Goal: Task Accomplishment & Management: Use online tool/utility

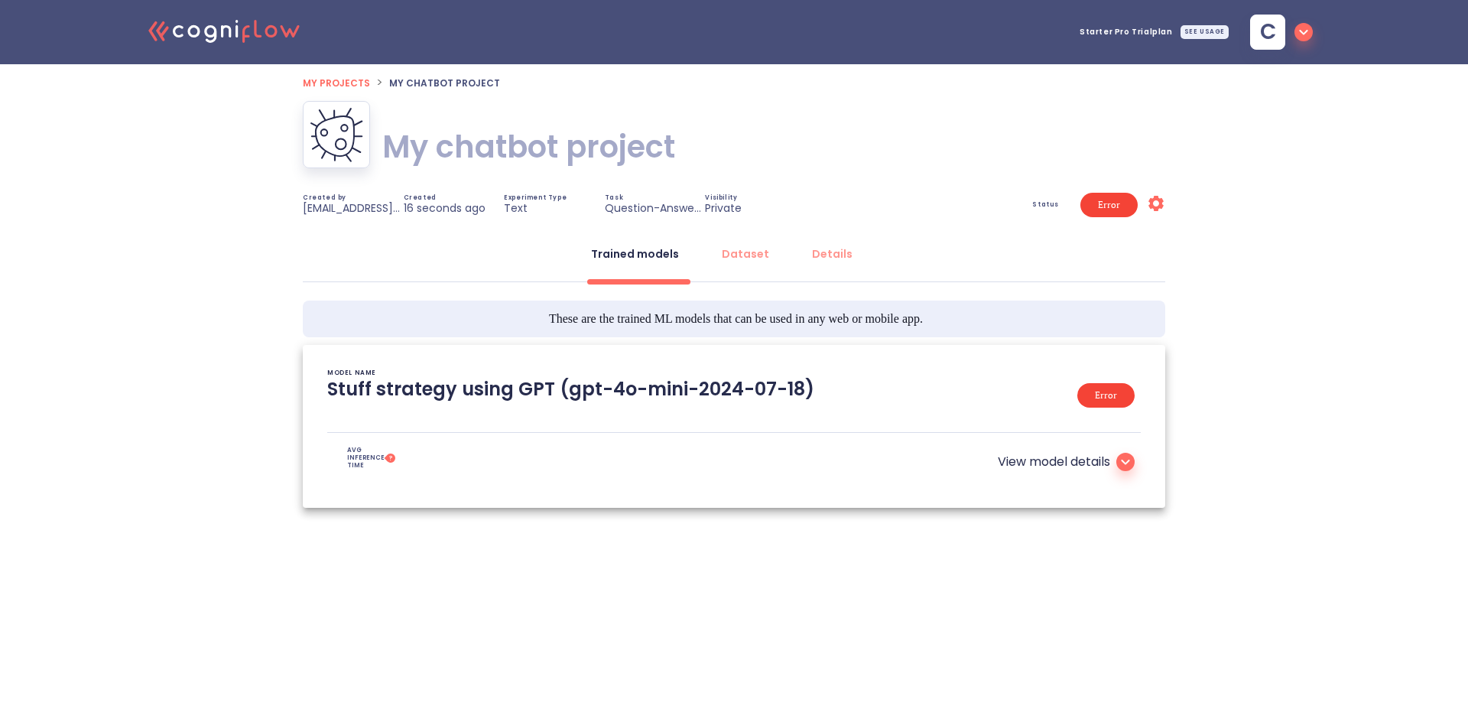
type textarea "[2025/08/15 19:49:26]- An error occurred (404) when calling the HeadObject oper…"
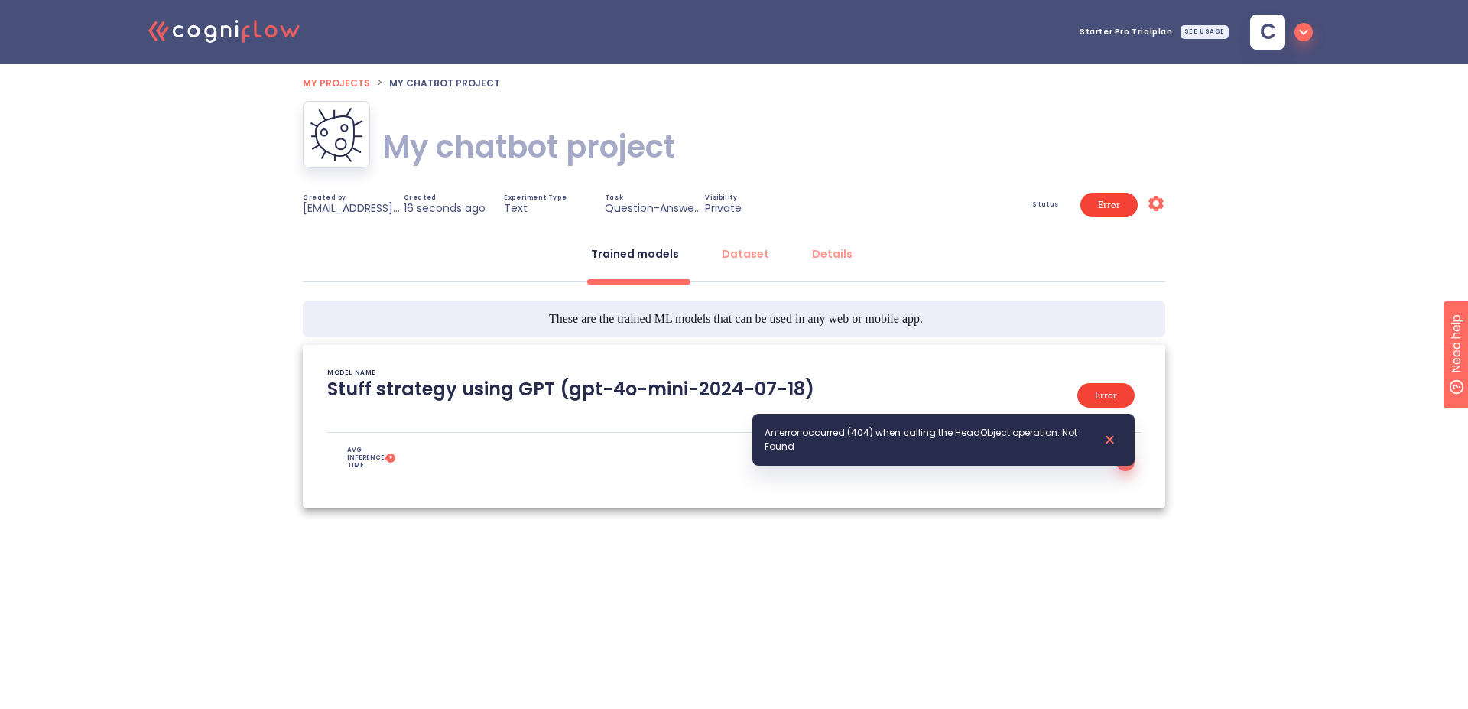
click at [1158, 203] on icon "Settings" at bounding box center [1156, 203] width 18 height 18
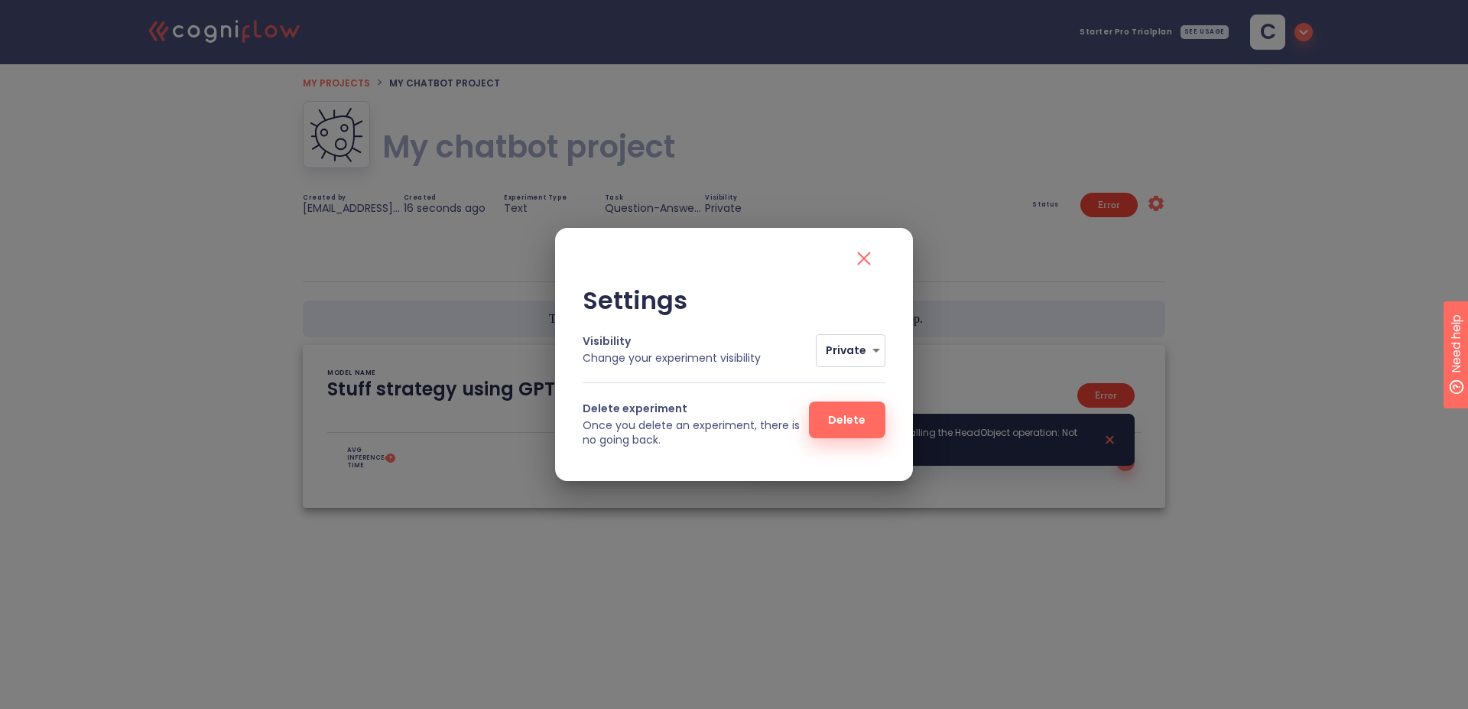
click at [842, 356] on body ".cls-1{fill:#141624;}.cls-2{fill:#eb5e60;}.cls-3{fill:none;stroke:#eb5e60;strok…" at bounding box center [734, 308] width 1468 height 616
click at [844, 354] on li "Private" at bounding box center [865, 350] width 95 height 28
click at [861, 422] on span "Delete" at bounding box center [848, 420] width 28 height 19
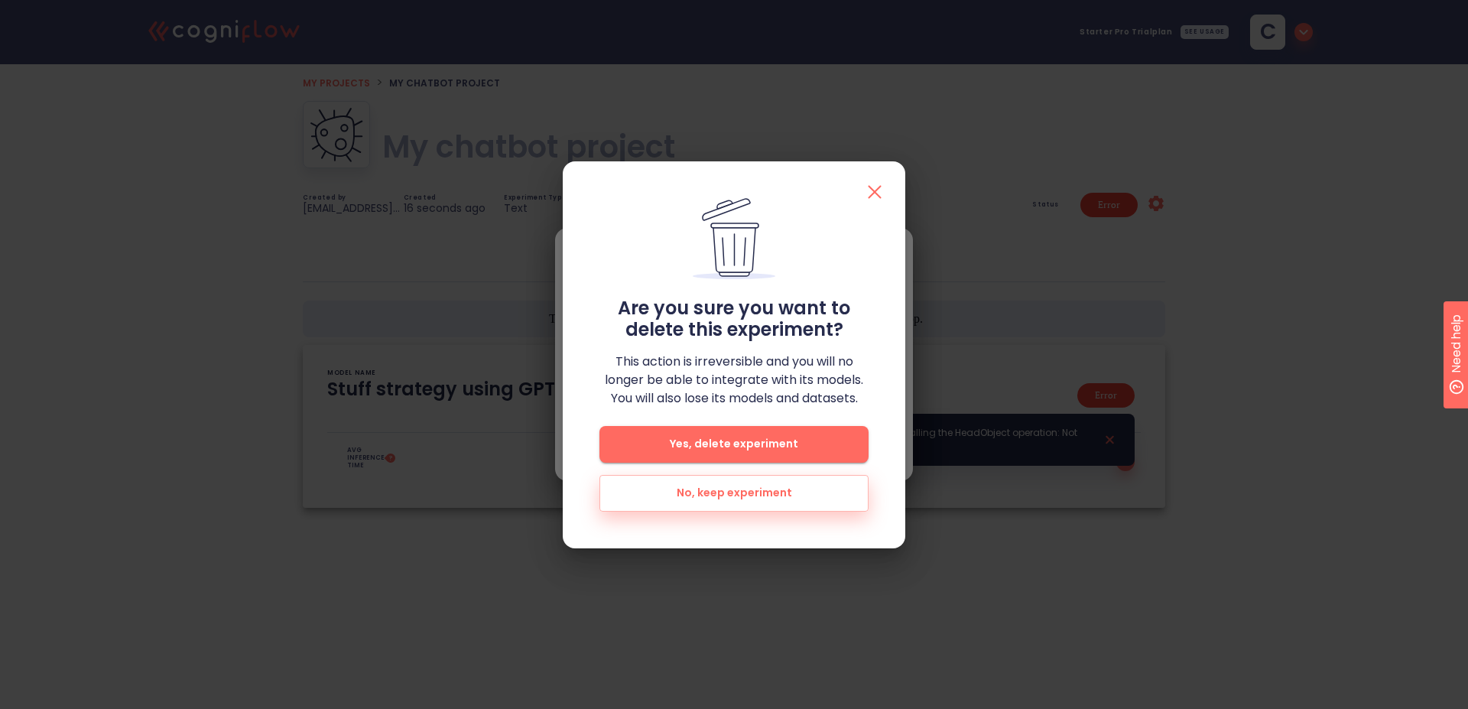
click at [818, 471] on div "Are you sure you want to delete this experiment? This action is irreversible an…" at bounding box center [734, 355] width 269 height 314
click at [818, 455] on button "Yes, delete experiment" at bounding box center [734, 444] width 269 height 37
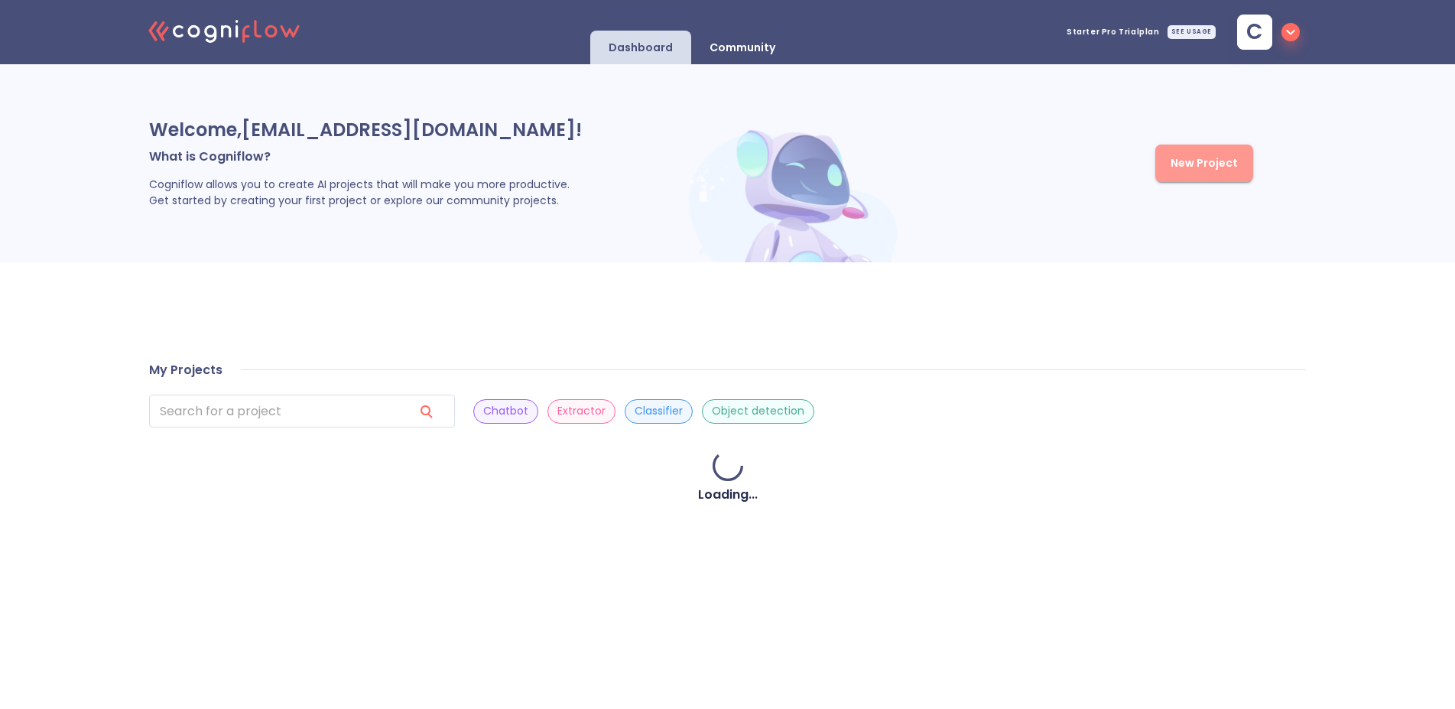
click at [1171, 160] on span "New Project" at bounding box center [1204, 163] width 67 height 19
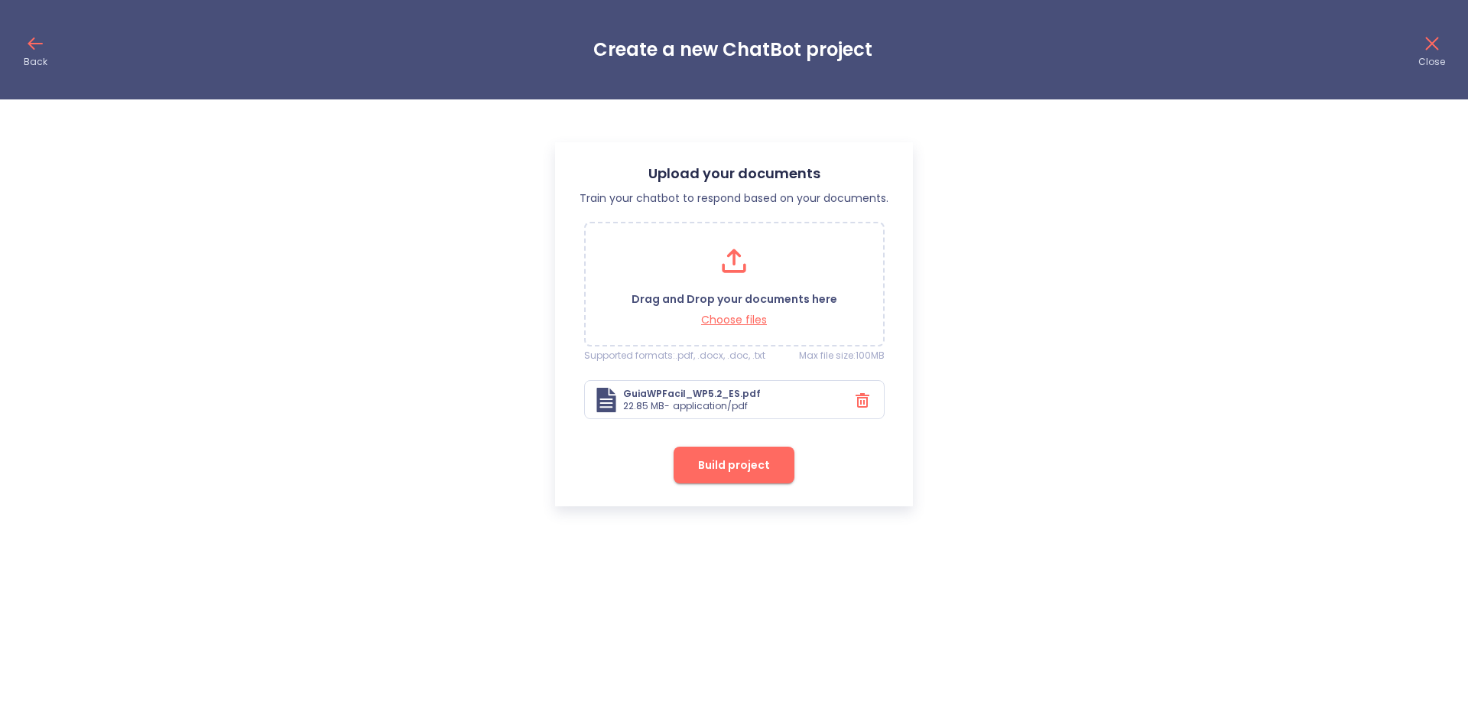
click at [752, 463] on span "Build project" at bounding box center [734, 465] width 72 height 19
click at [736, 467] on span "Build project" at bounding box center [734, 465] width 72 height 19
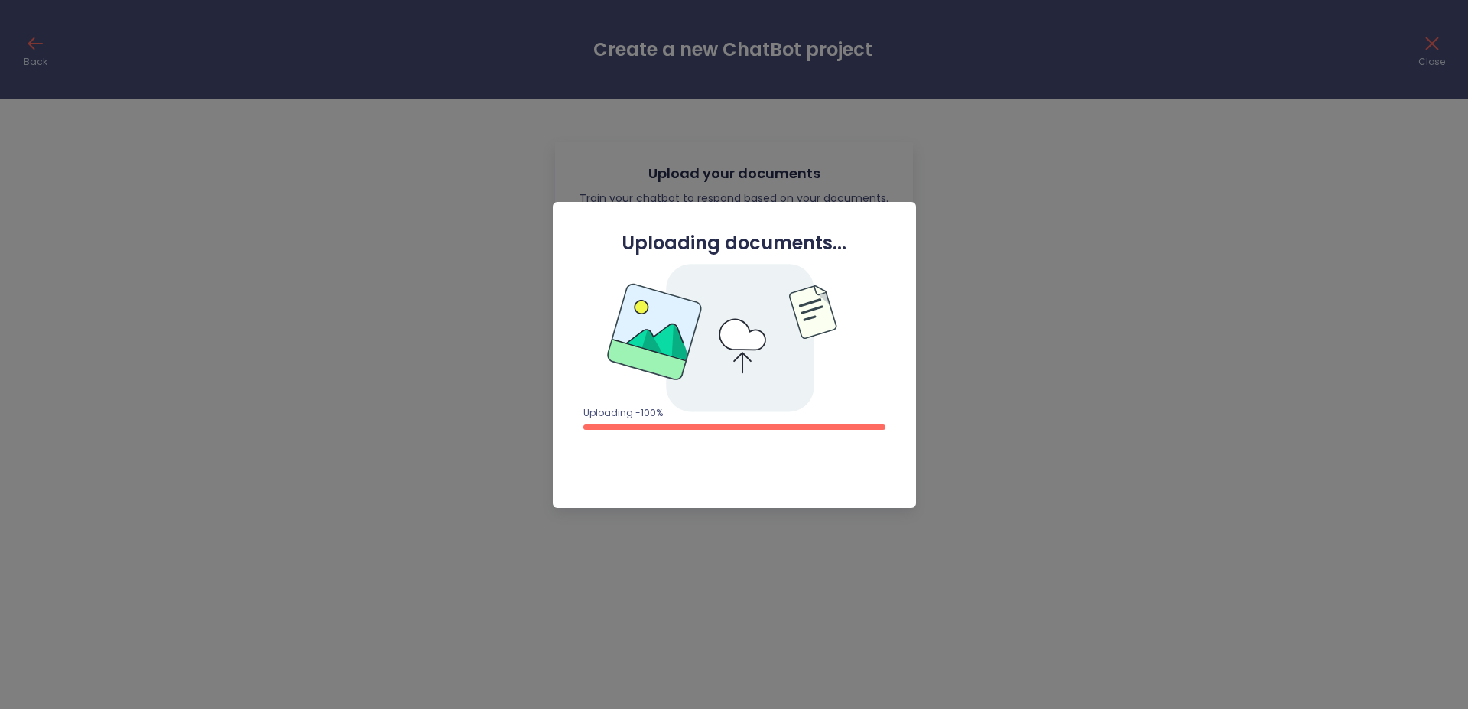
click at [1022, 206] on div at bounding box center [734, 354] width 1468 height 709
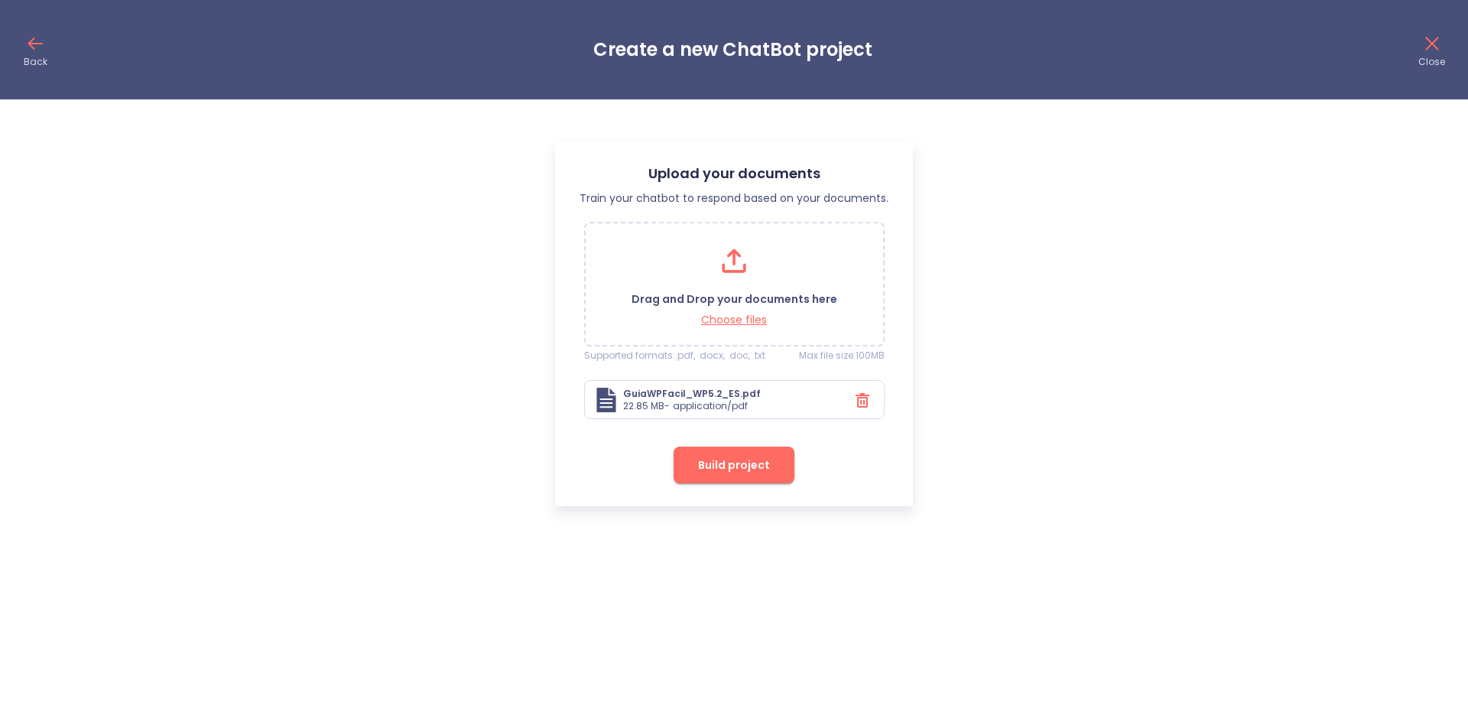
click at [746, 466] on span "Build project" at bounding box center [734, 465] width 72 height 19
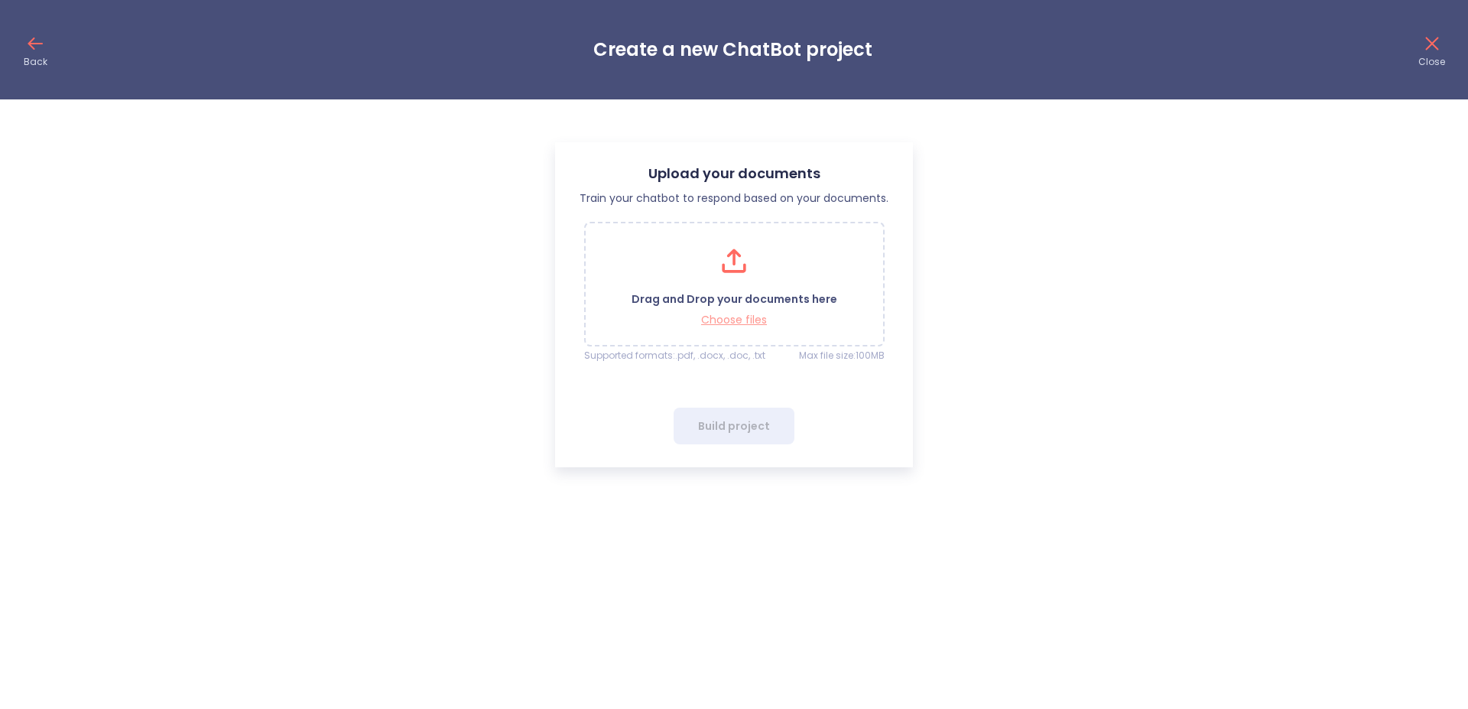
click at [746, 314] on p "Choose files" at bounding box center [735, 320] width 206 height 15
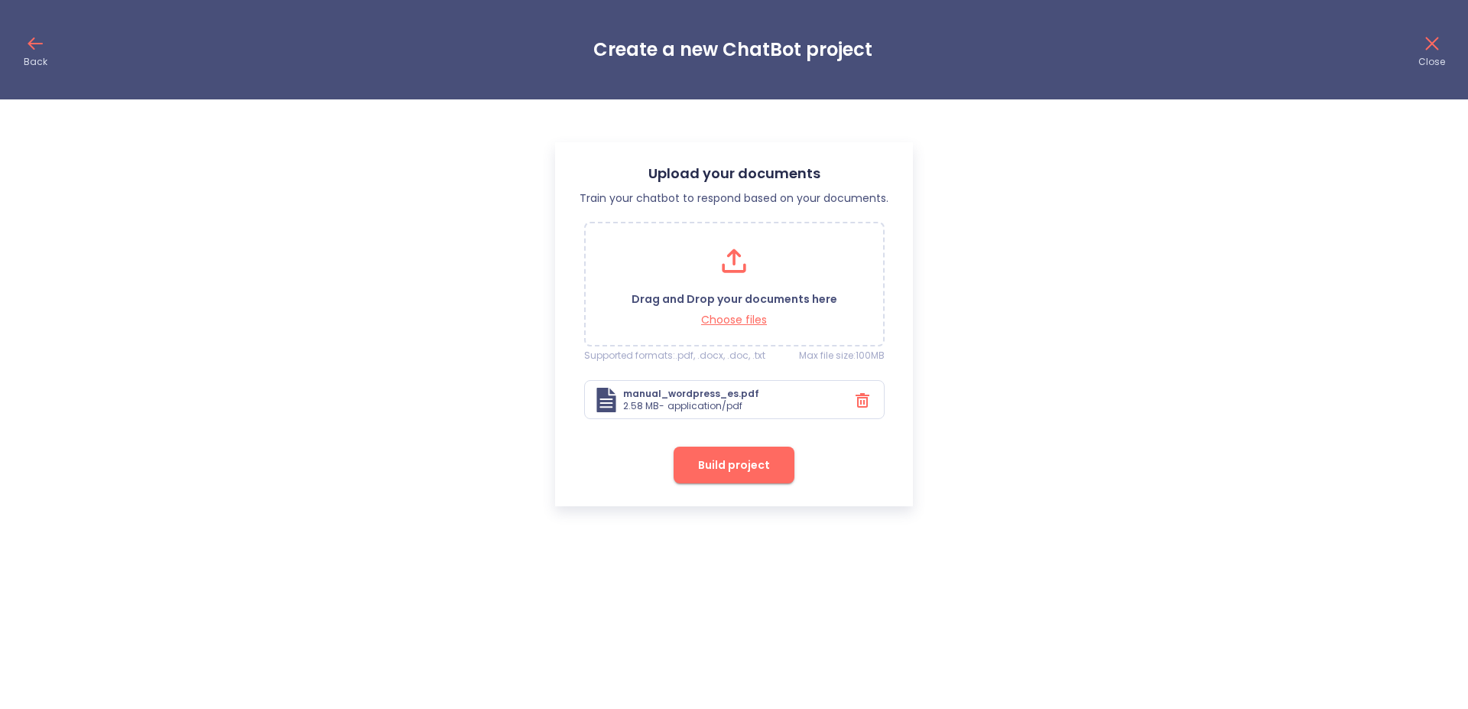
click at [756, 470] on span "Build project" at bounding box center [734, 465] width 72 height 19
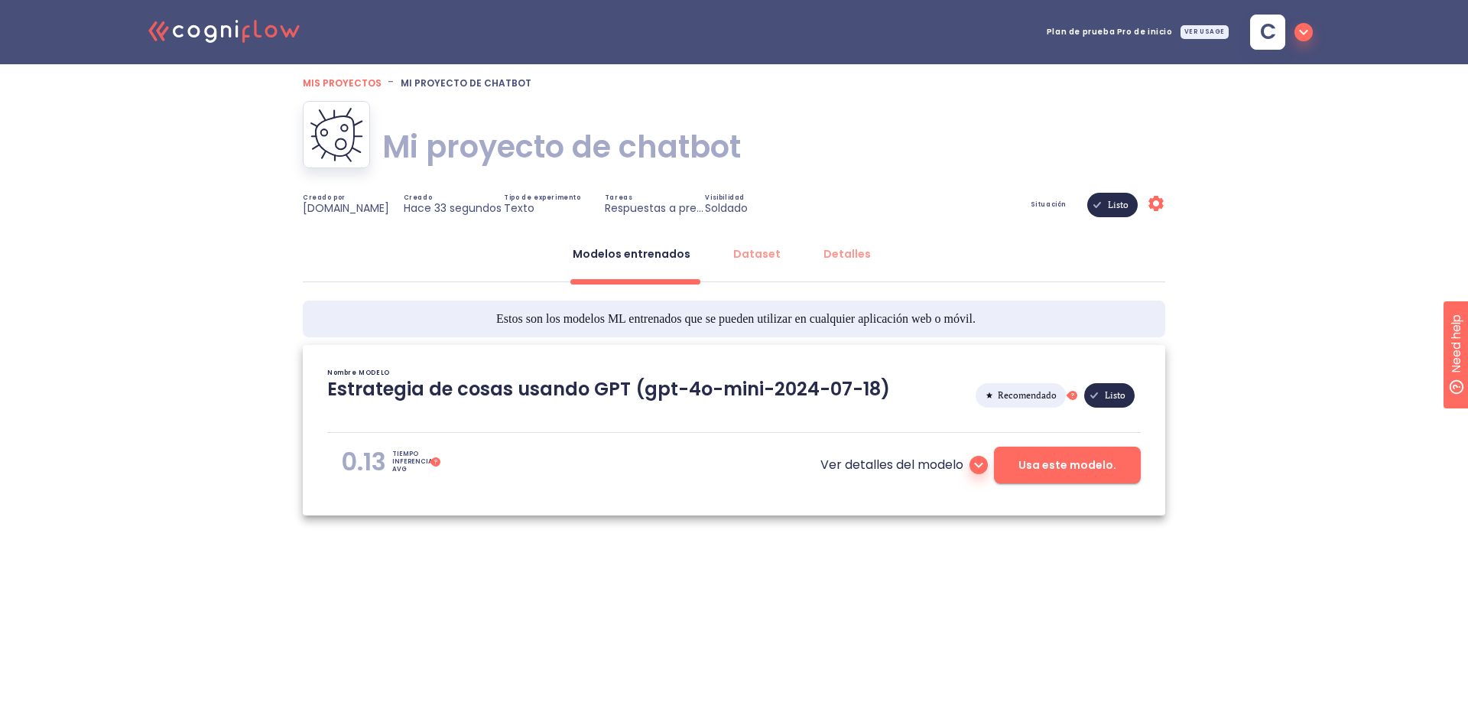
type textarea "[[DATE] 19:54:52]- Starting with download required files from shared storage [[…"
click at [1090, 470] on span "Usa este modelo." at bounding box center [1068, 465] width 98 height 19
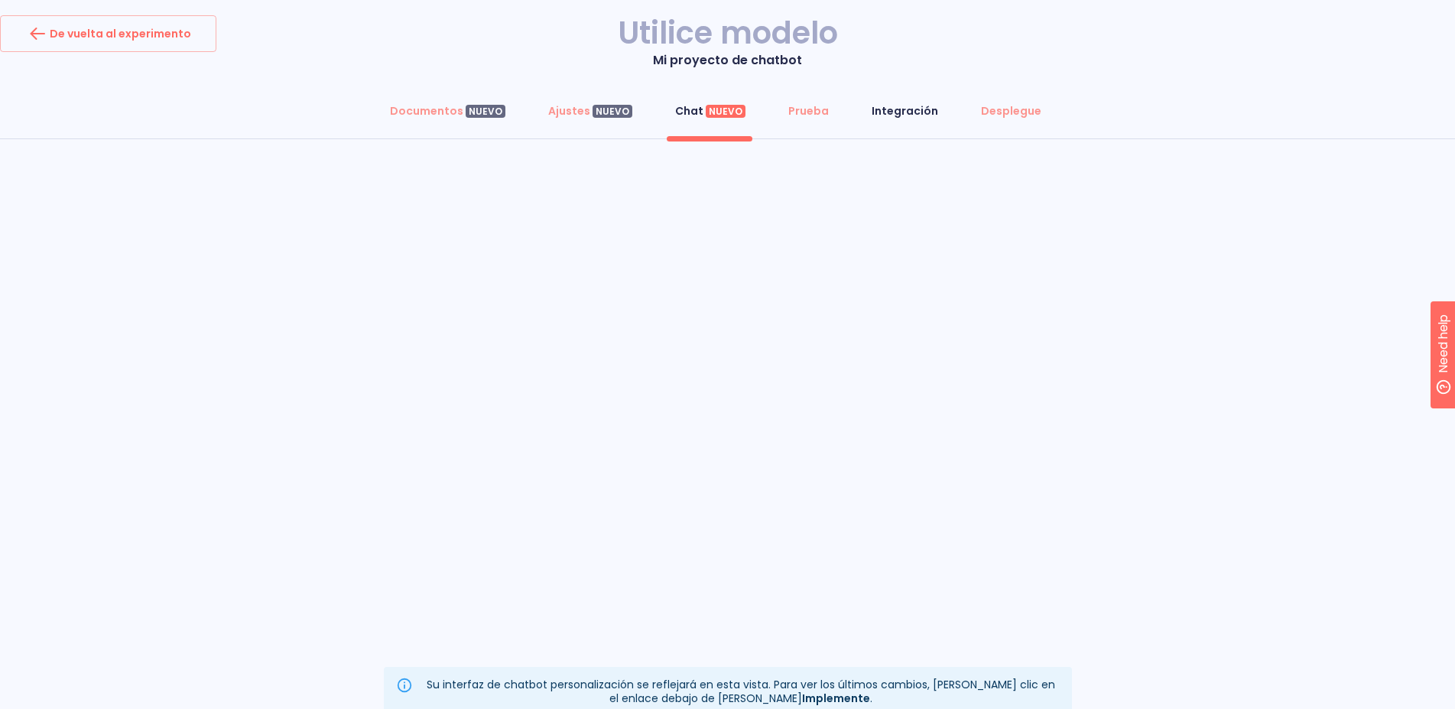
click at [896, 116] on div "Integración" at bounding box center [905, 110] width 67 height 15
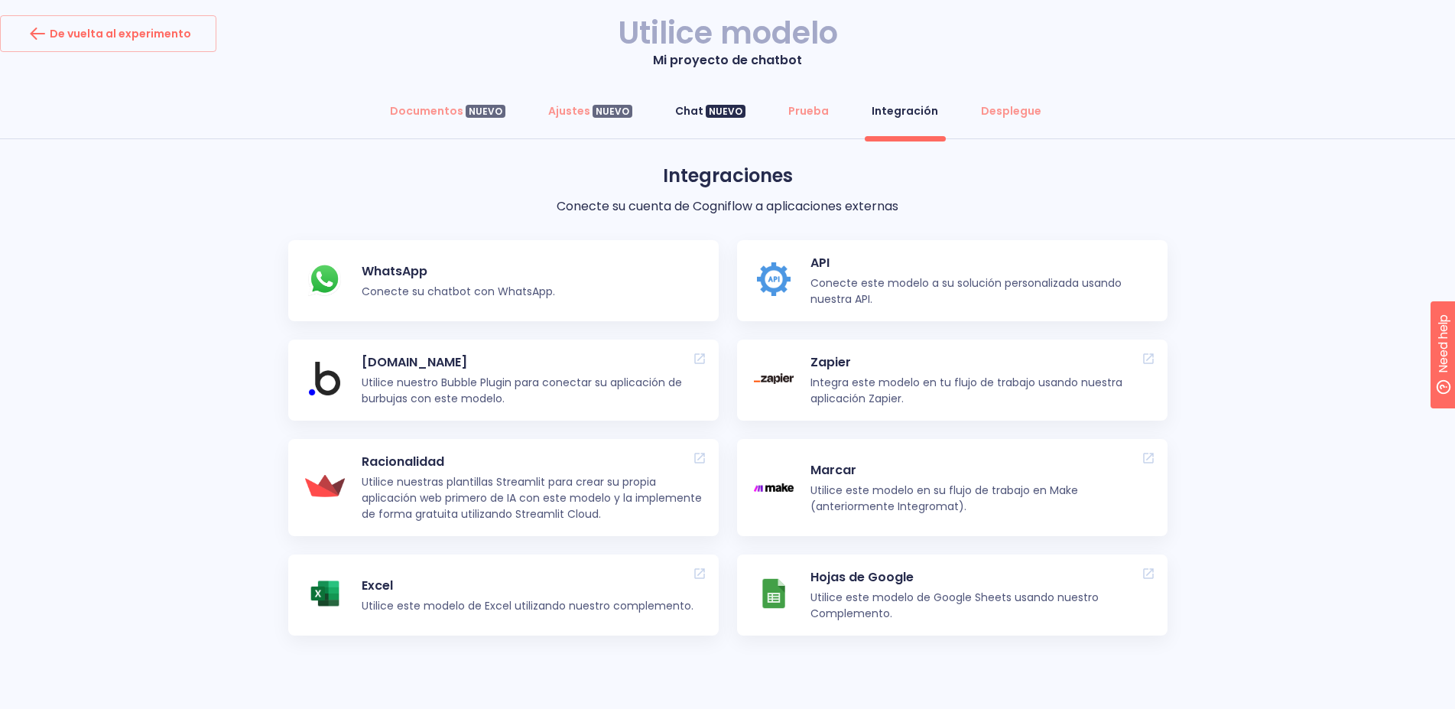
click at [697, 120] on button "Chat NUEVO" at bounding box center [710, 111] width 89 height 37
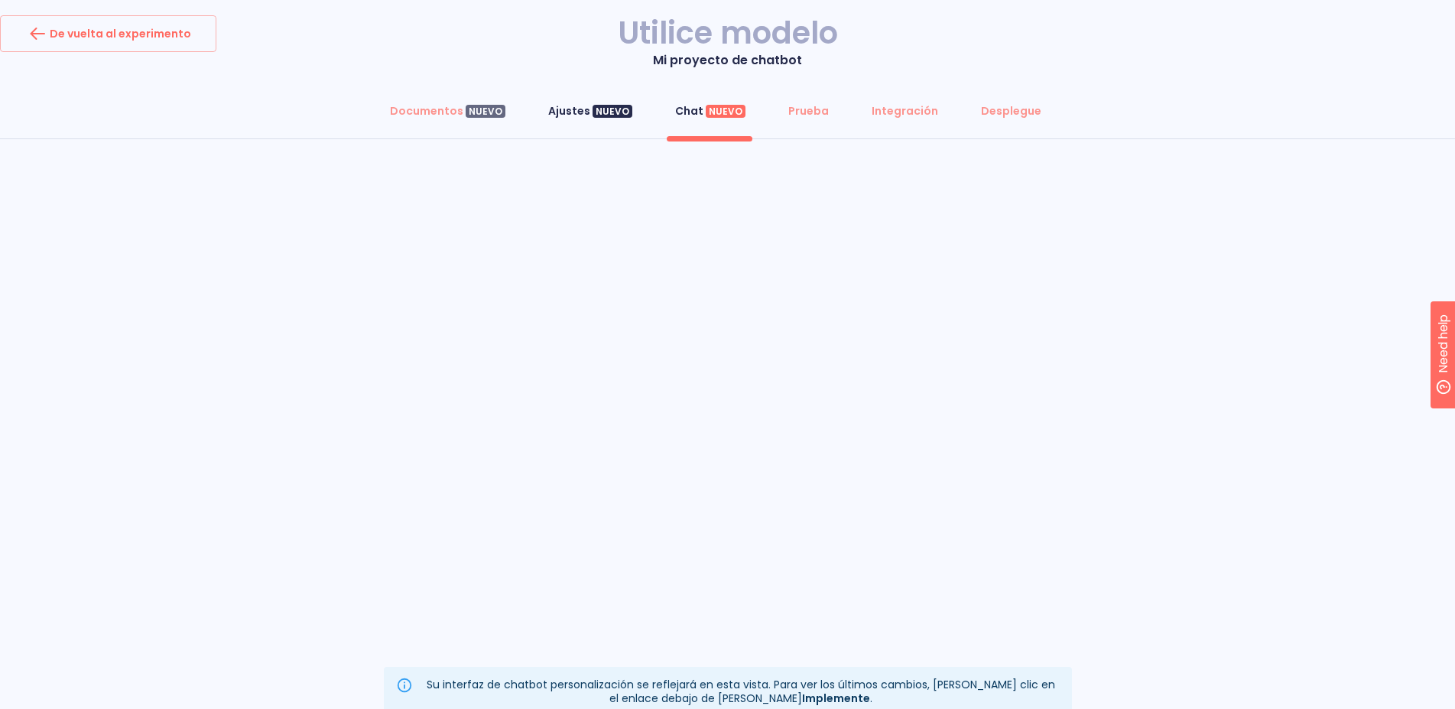
click at [590, 108] on div "Ajustes NUEVO" at bounding box center [590, 110] width 84 height 15
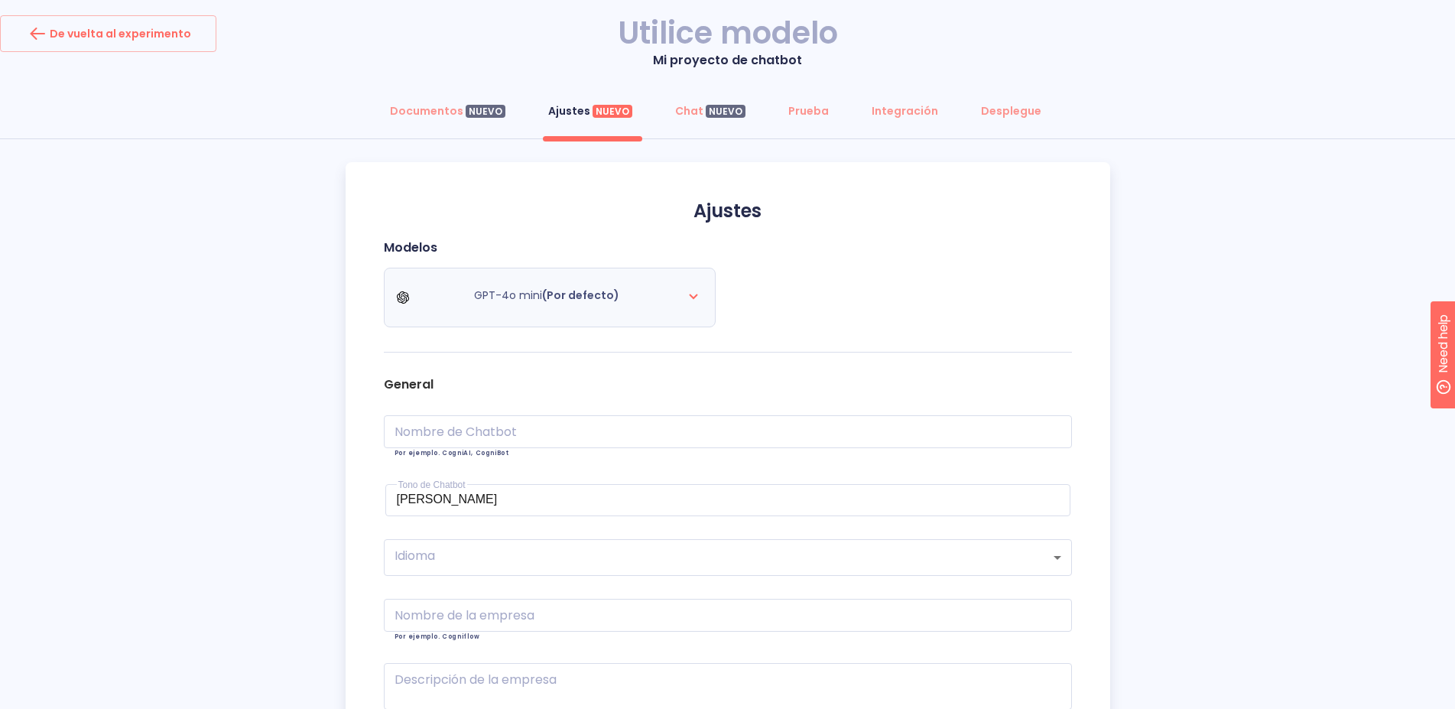
scroll to position [254, 0]
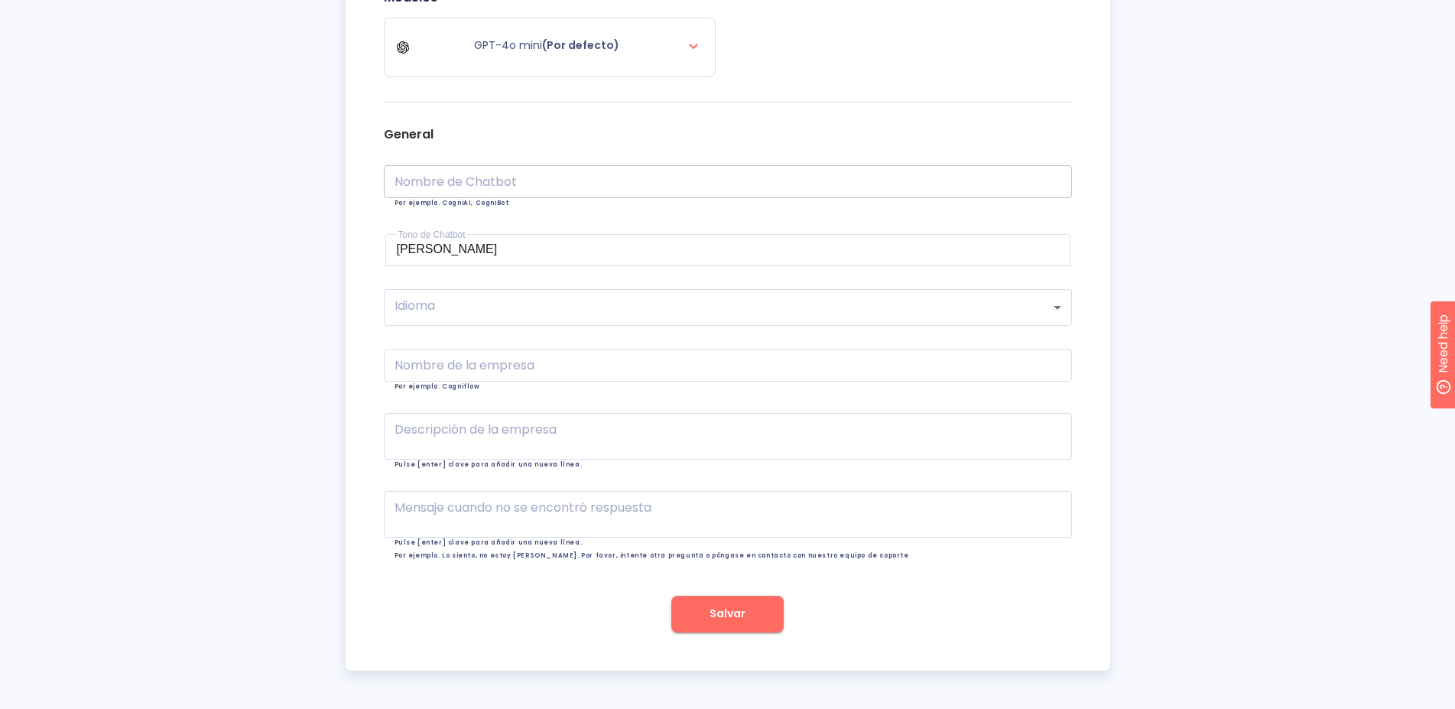
click at [599, 182] on input "text" at bounding box center [728, 181] width 688 height 33
type input "wordprees"
click at [515, 246] on div "[PERSON_NAME]" at bounding box center [728, 249] width 662 height 14
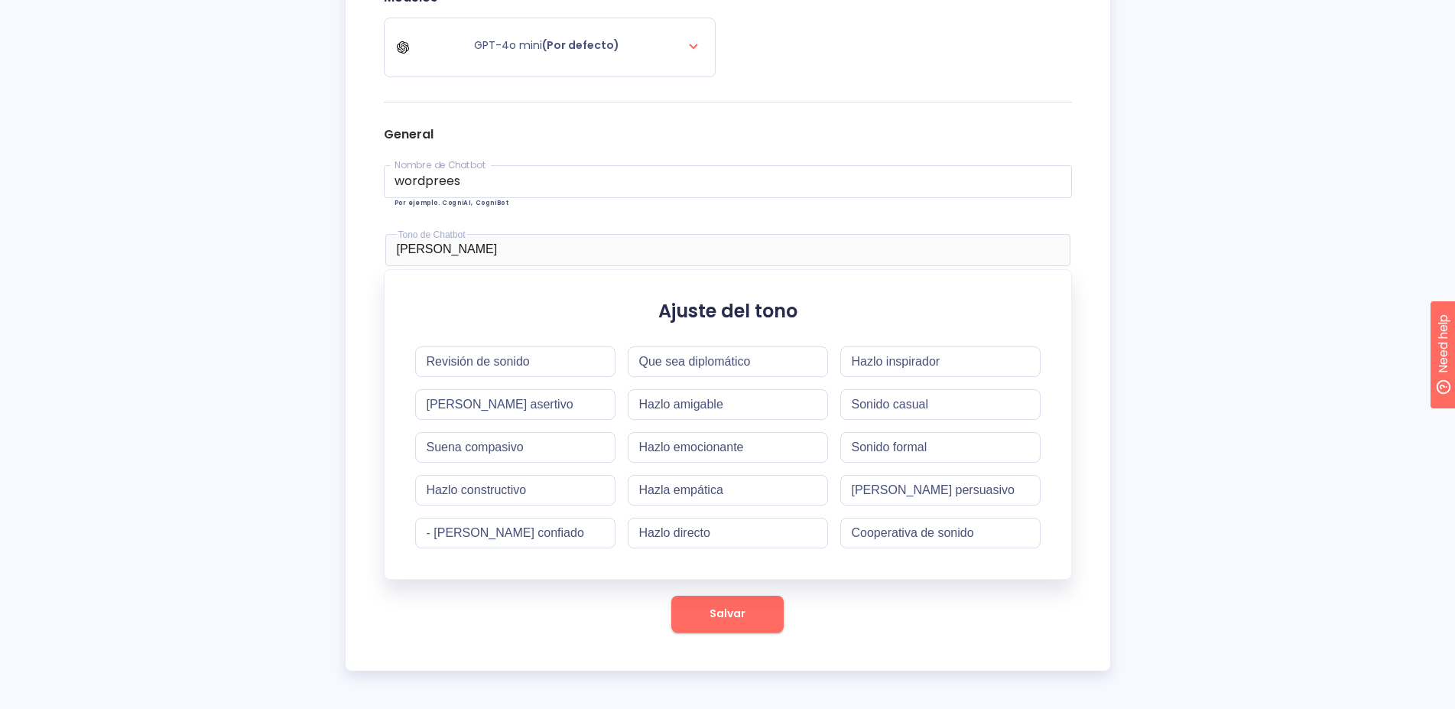
click at [484, 242] on div "[PERSON_NAME]" at bounding box center [728, 249] width 662 height 14
click at [330, 269] on div "Documentos NUEVO Ajustes NUEVO Chat NUEVO Prueba Integración Desplegue Ajustes …" at bounding box center [727, 256] width 1455 height 828
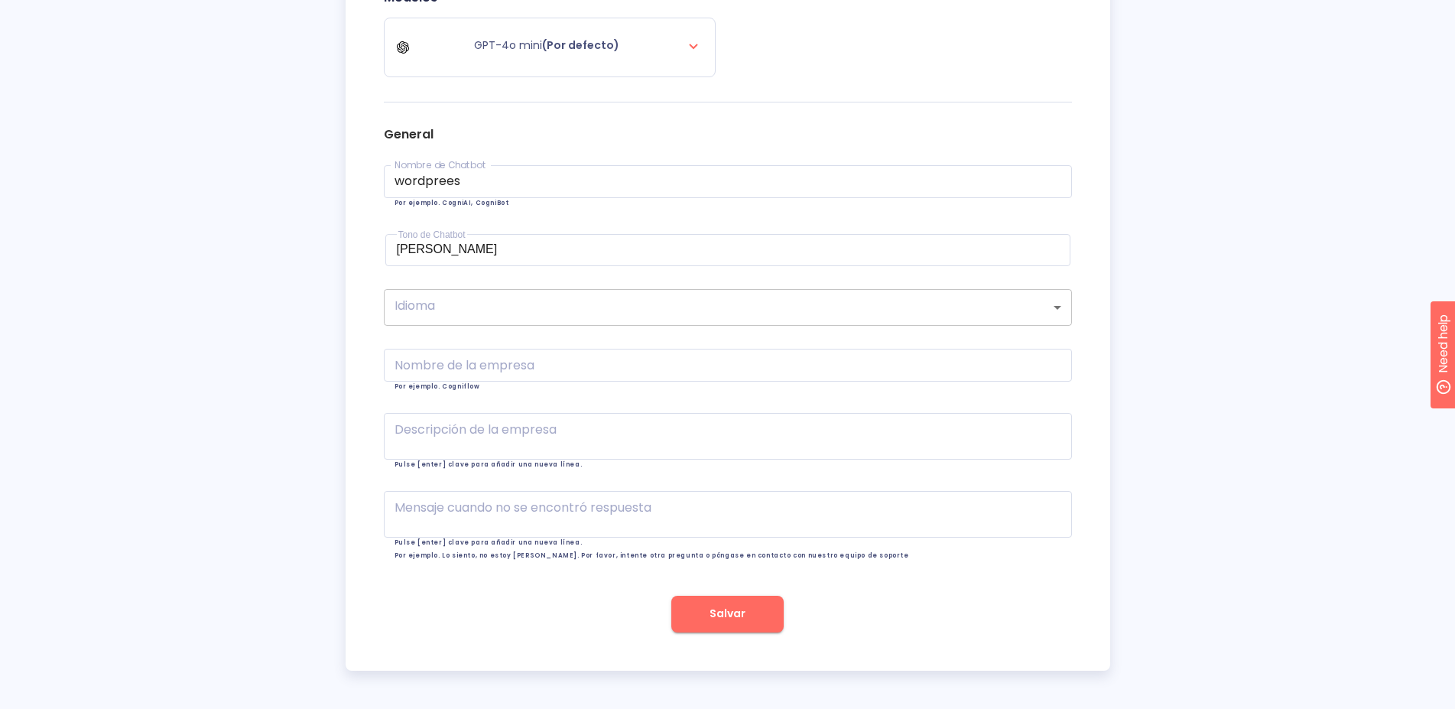
click at [416, 303] on body "De vuelta al experimento Utilice modelo Mi proyecto de chatbot Documentos NUEVO…" at bounding box center [727, 229] width 1455 height 959
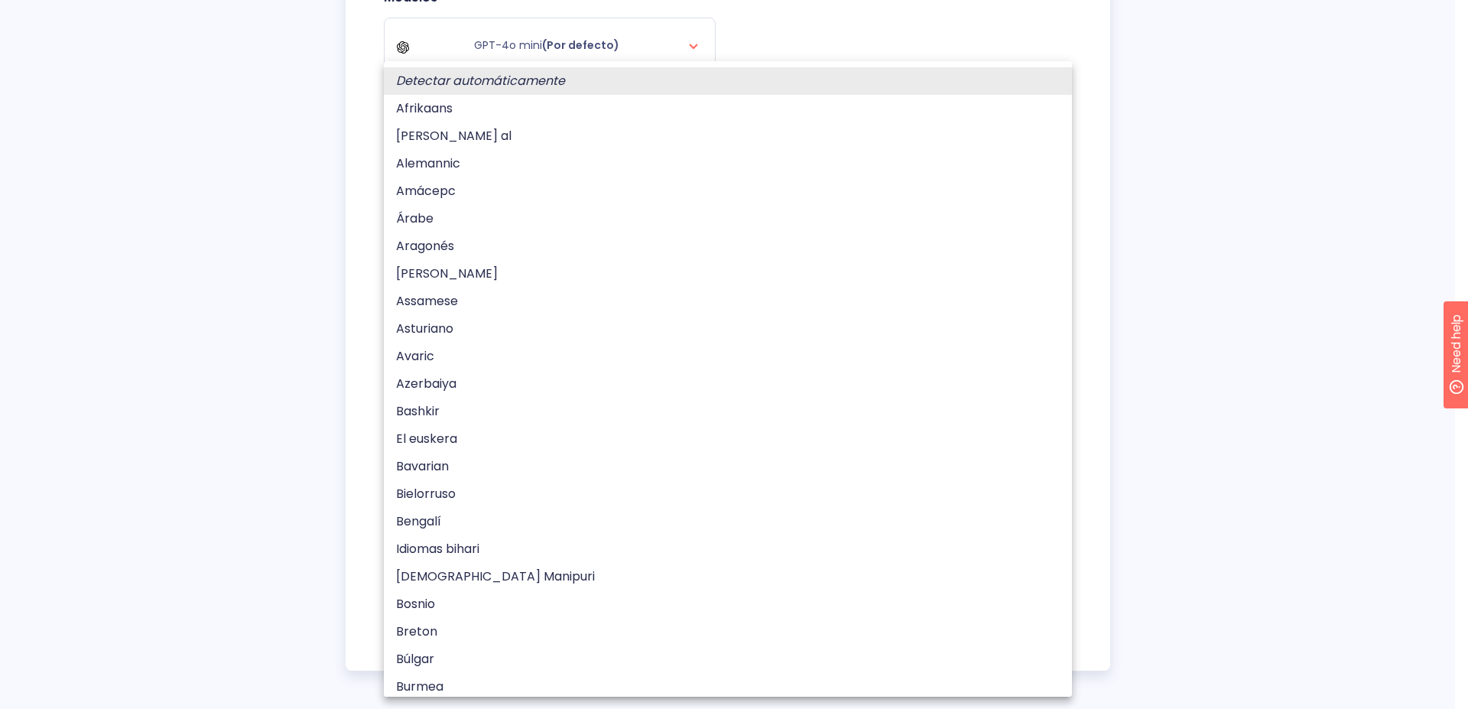
click at [243, 348] on div at bounding box center [734, 354] width 1468 height 709
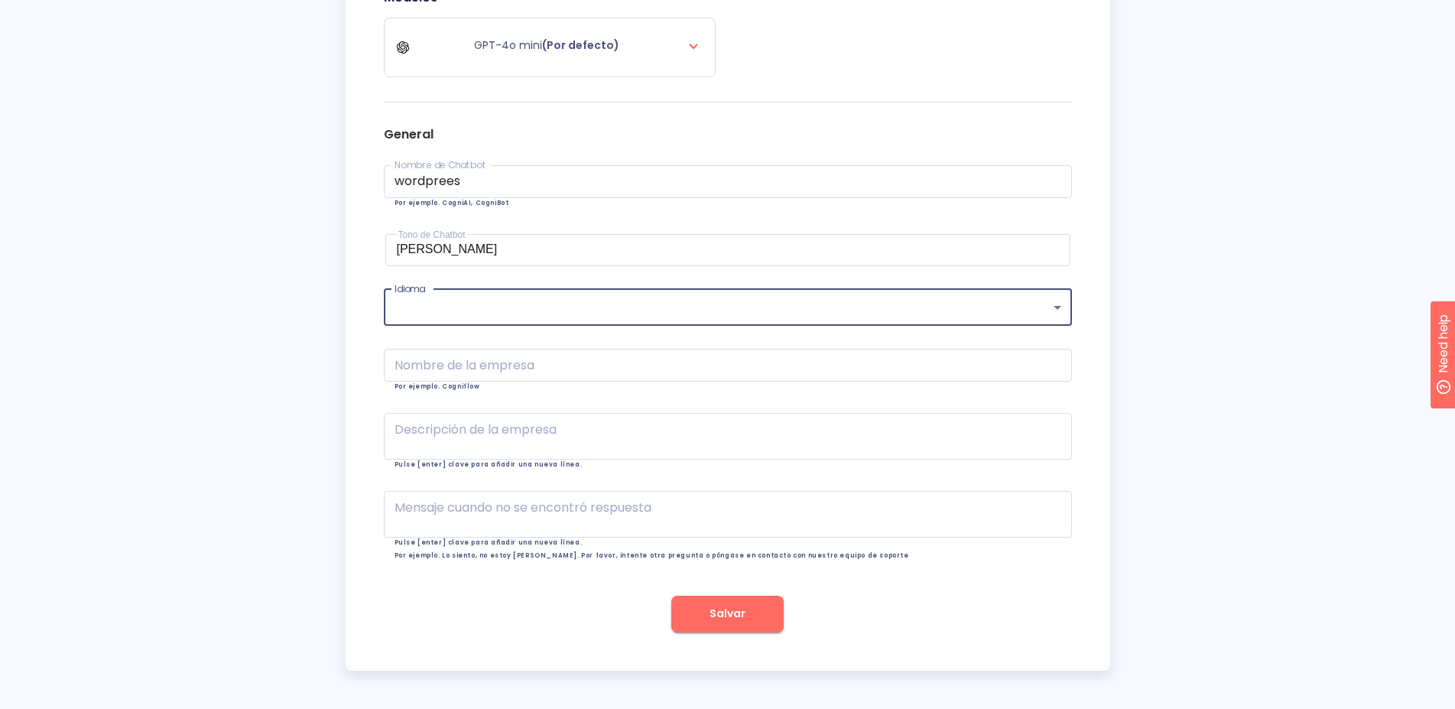
click at [704, 616] on button "Salvar" at bounding box center [727, 614] width 112 height 37
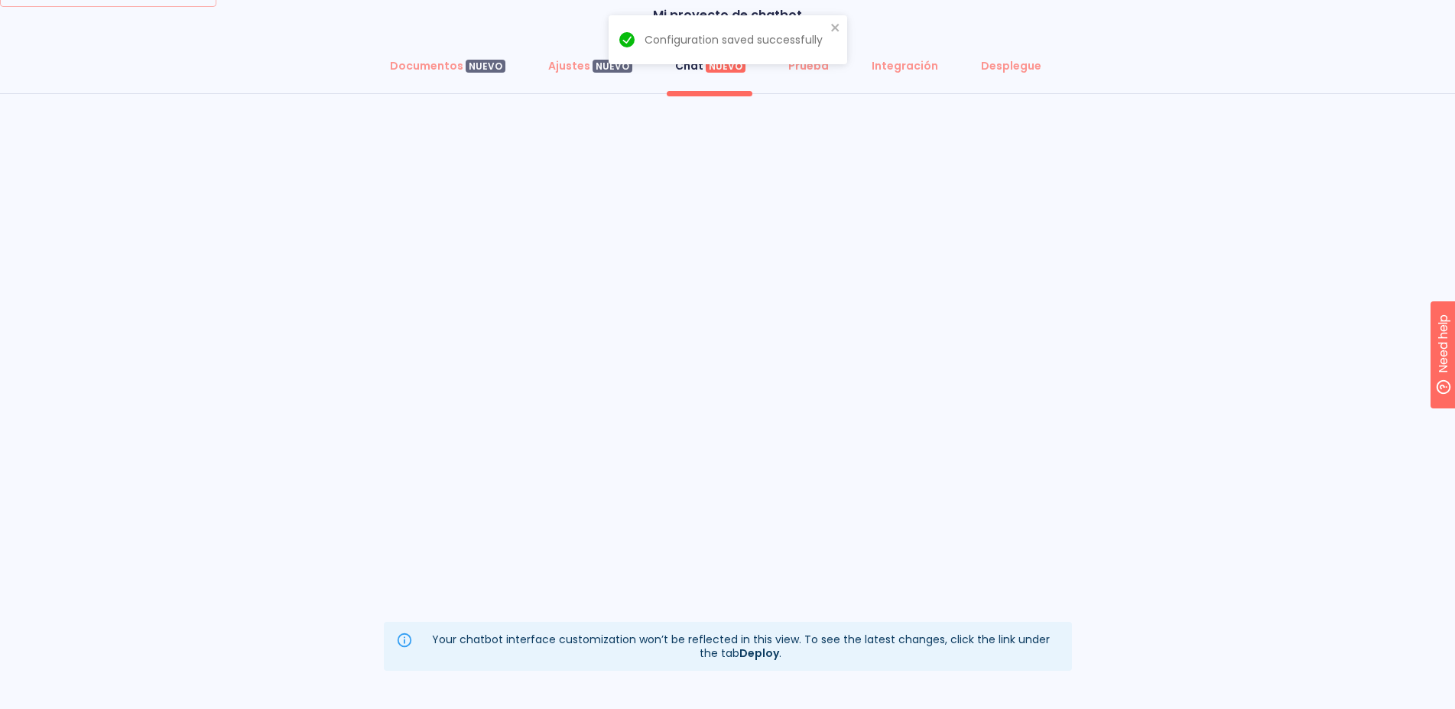
scroll to position [45, 0]
click at [570, 54] on button "Ajustes NUEVO" at bounding box center [590, 65] width 102 height 37
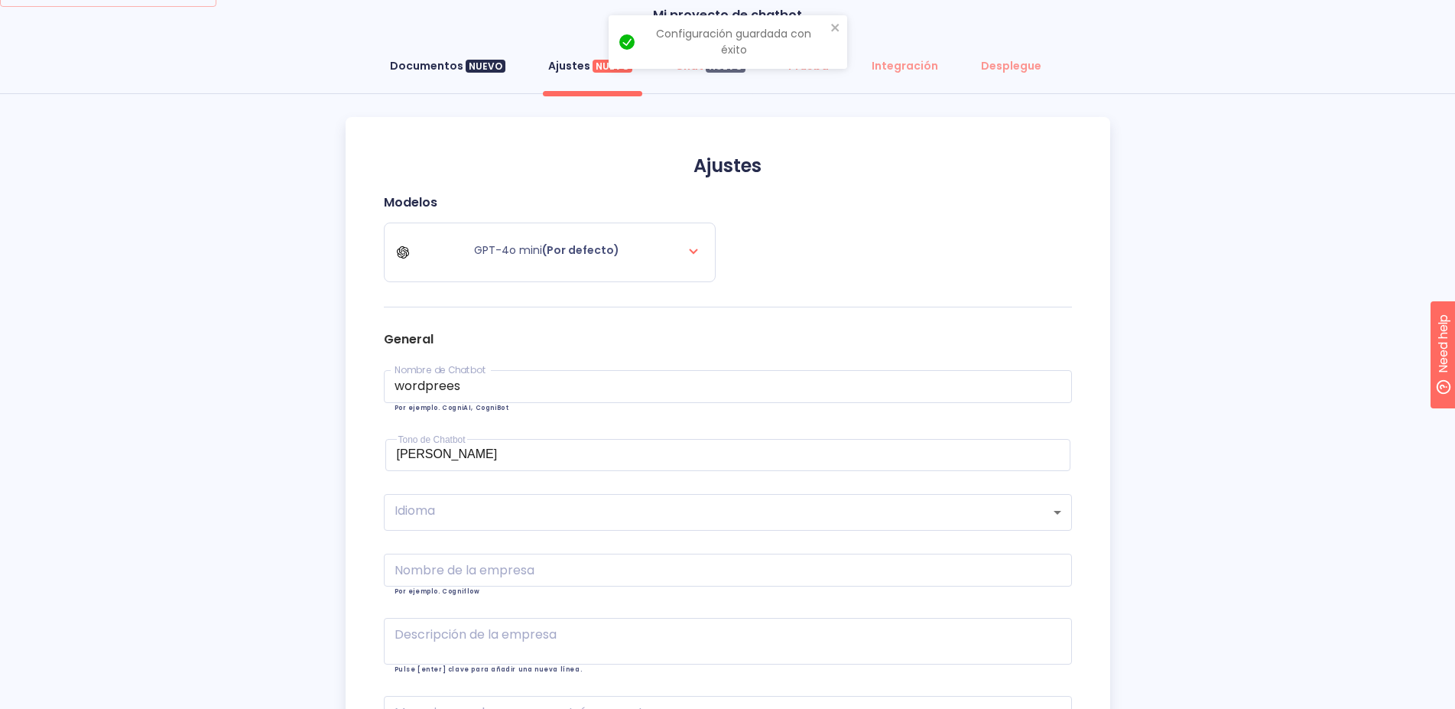
click at [480, 72] on div "NUEVO" at bounding box center [486, 67] width 40 height 14
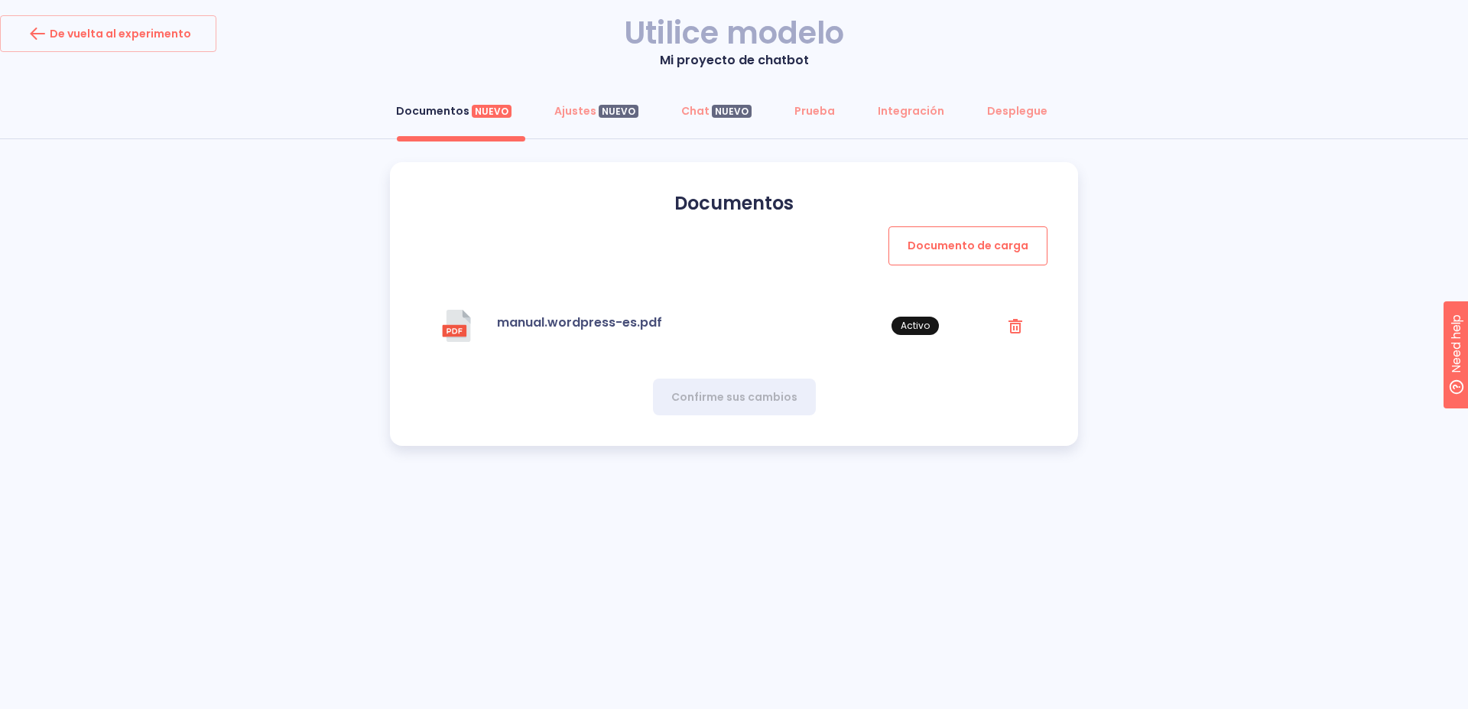
click at [926, 259] on button "Documento de carga" at bounding box center [968, 245] width 159 height 39
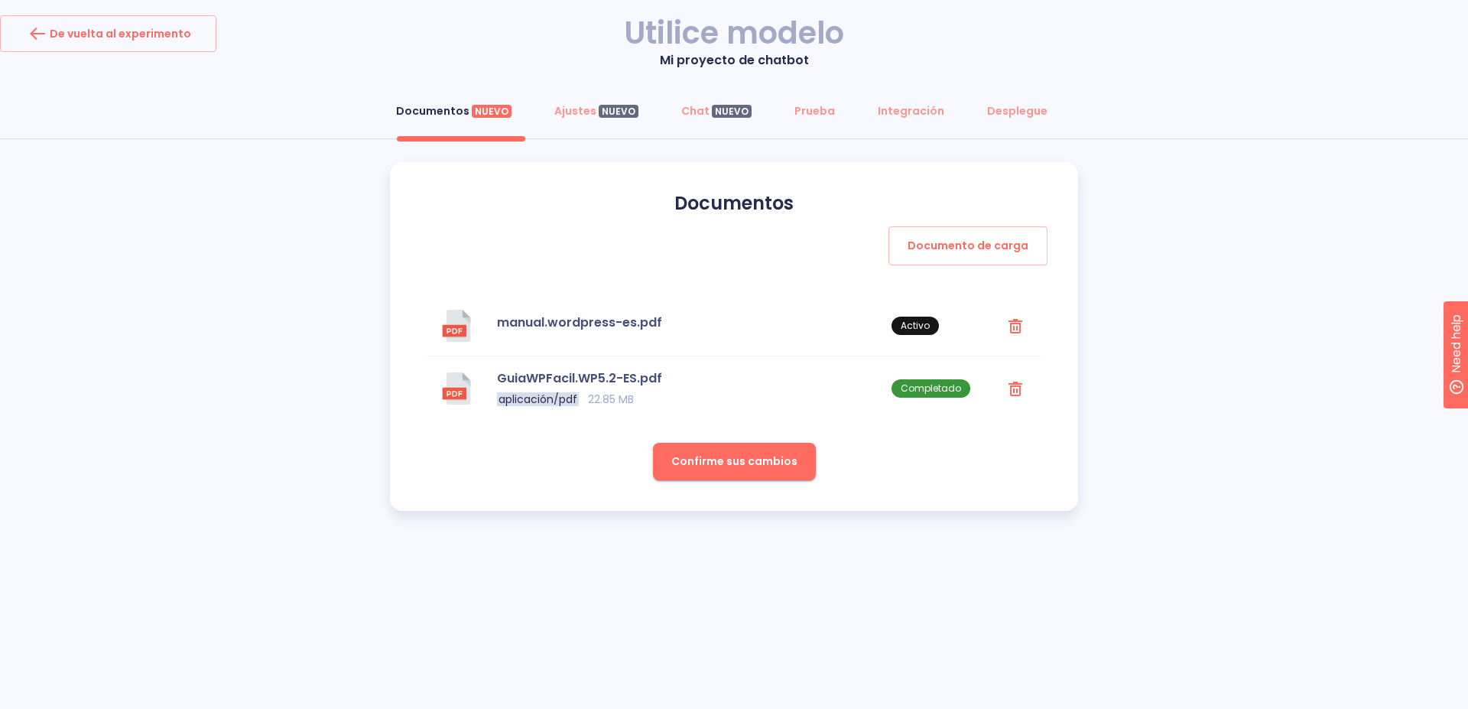
click at [729, 467] on span "Confirme sus cambios" at bounding box center [734, 461] width 126 height 19
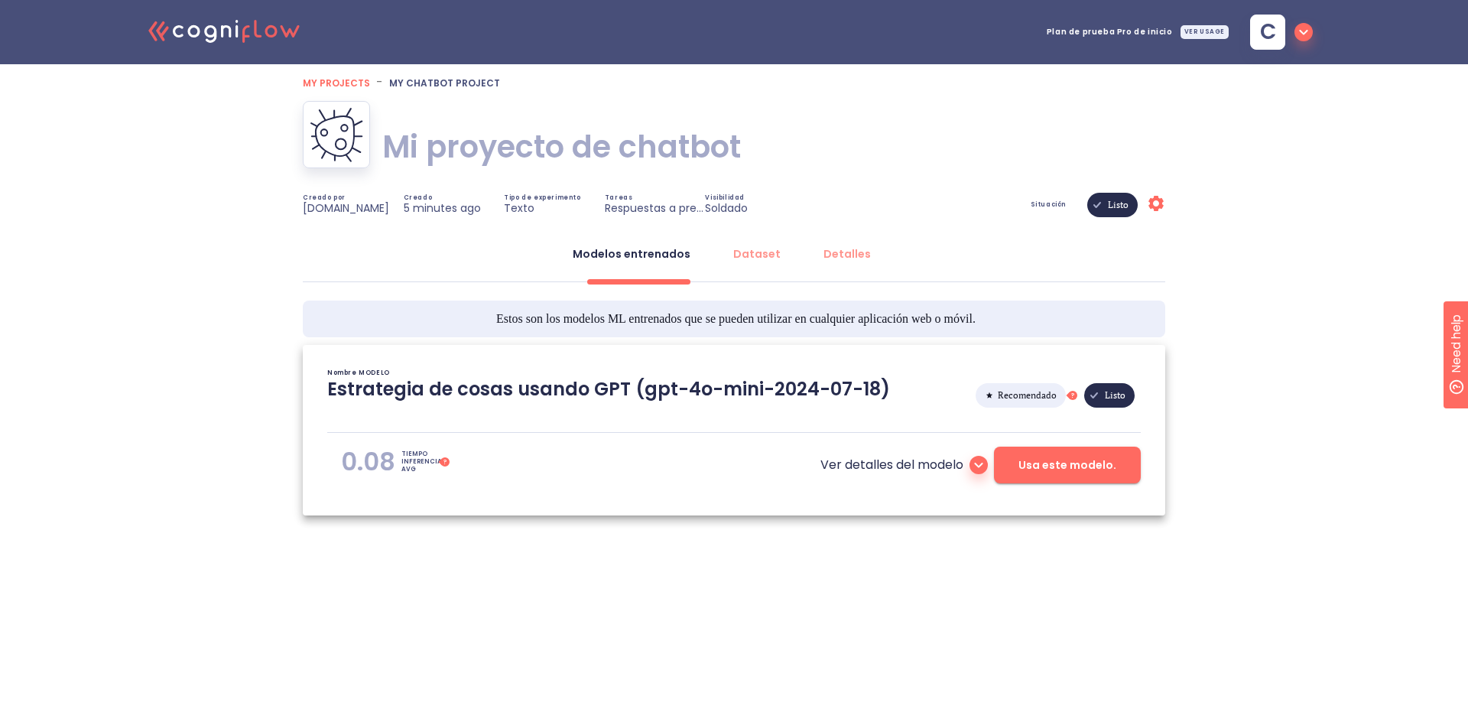
type textarea "[[DATE] 19:54:52]- Starting with download required files from shared storage [[…"
click at [1075, 469] on span "Usa este modelo." at bounding box center [1068, 465] width 98 height 19
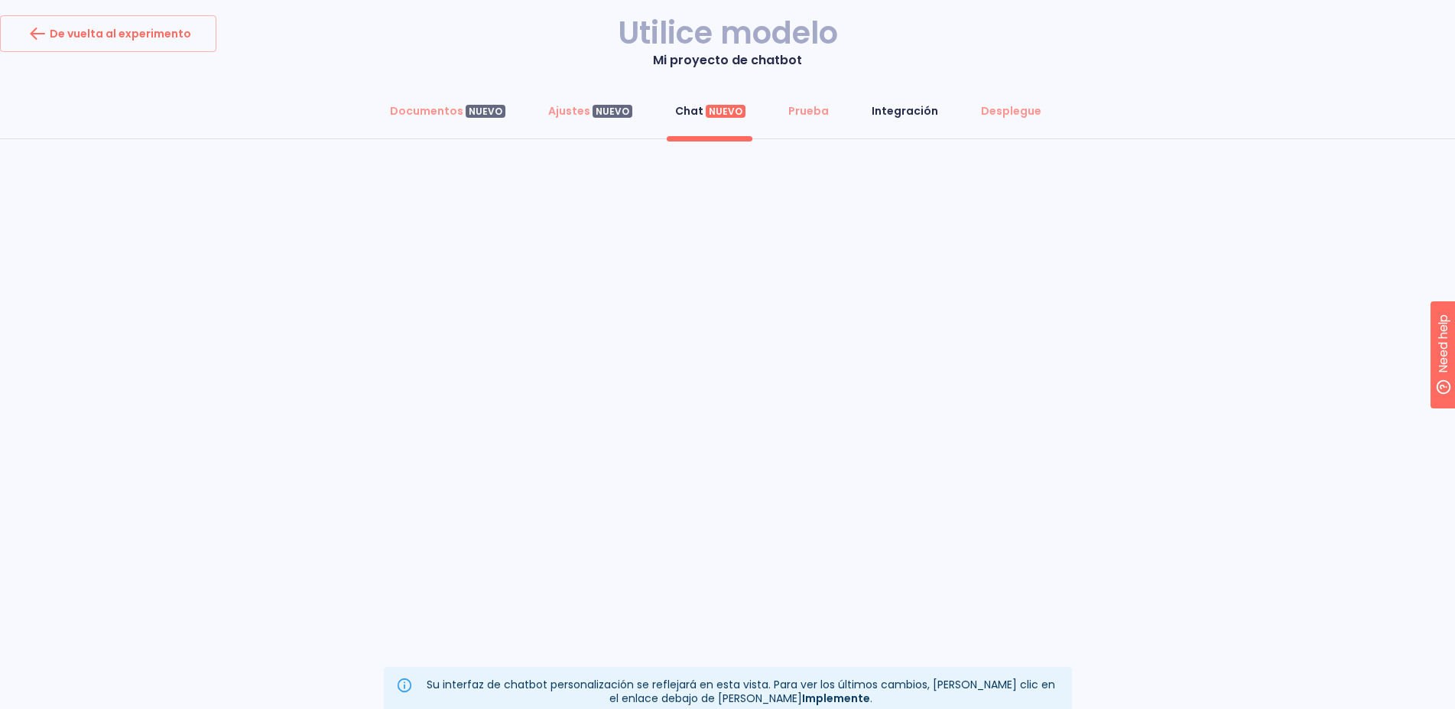
click at [876, 102] on button "Integración" at bounding box center [905, 111] width 85 height 37
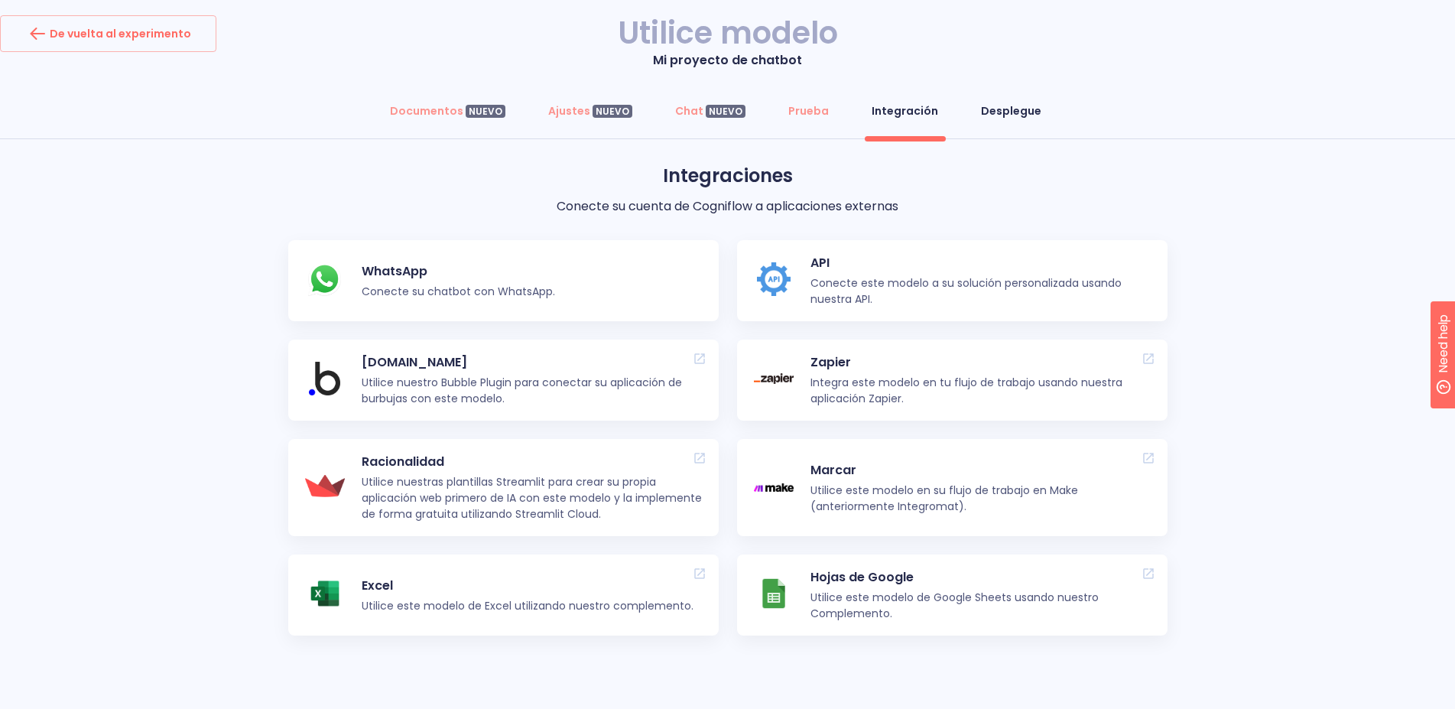
click at [1003, 112] on div "Desplegue" at bounding box center [1011, 110] width 60 height 15
